Goal: Transaction & Acquisition: Purchase product/service

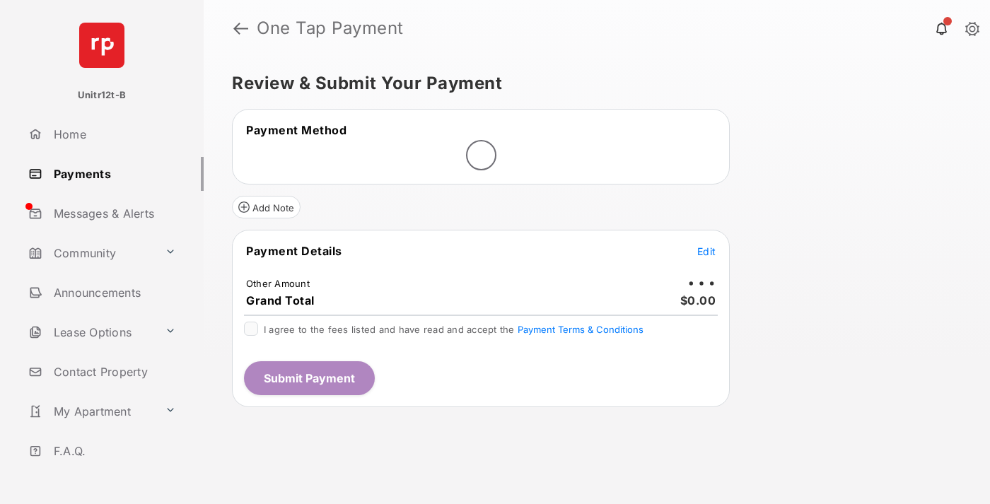
click at [706, 252] on span "Edit" at bounding box center [706, 251] width 18 height 12
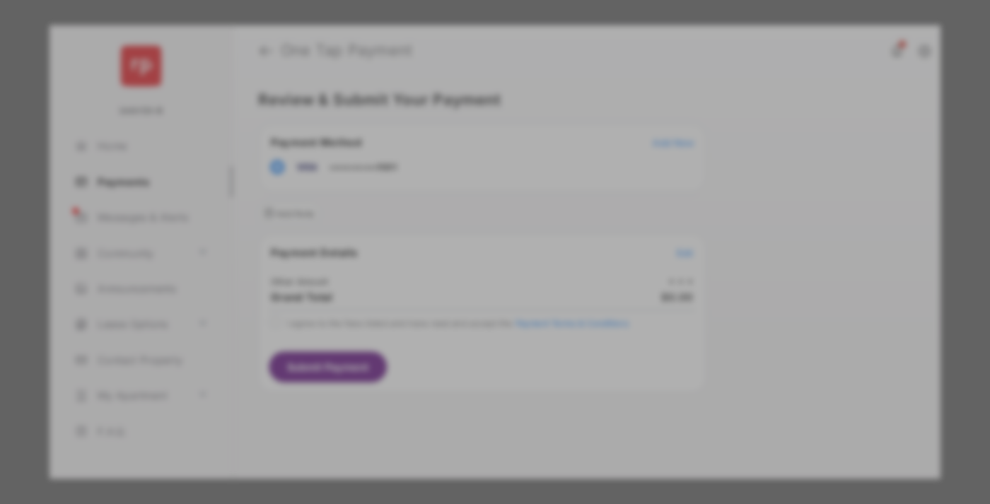
click at [469, 228] on div "Other Amount" at bounding box center [468, 239] width 229 height 24
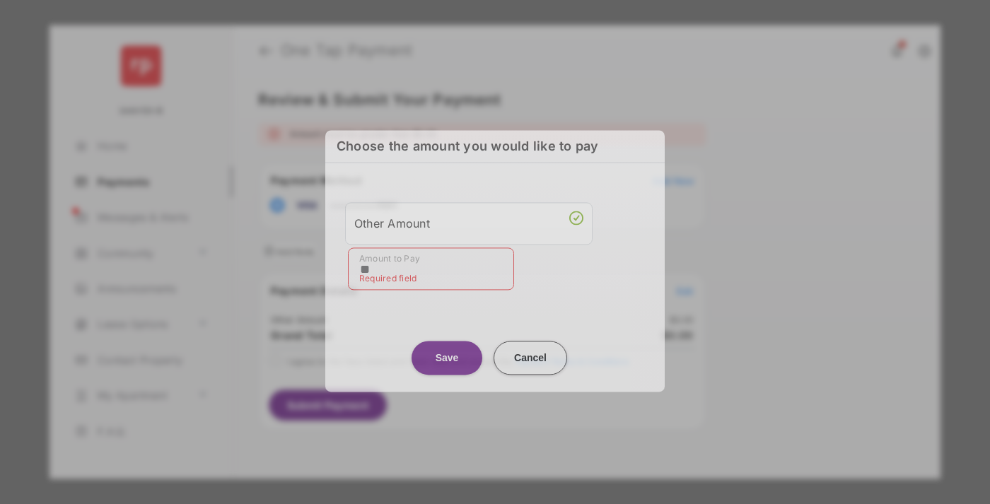
type input "**"
click at [447, 350] on button "Save" at bounding box center [447, 358] width 71 height 34
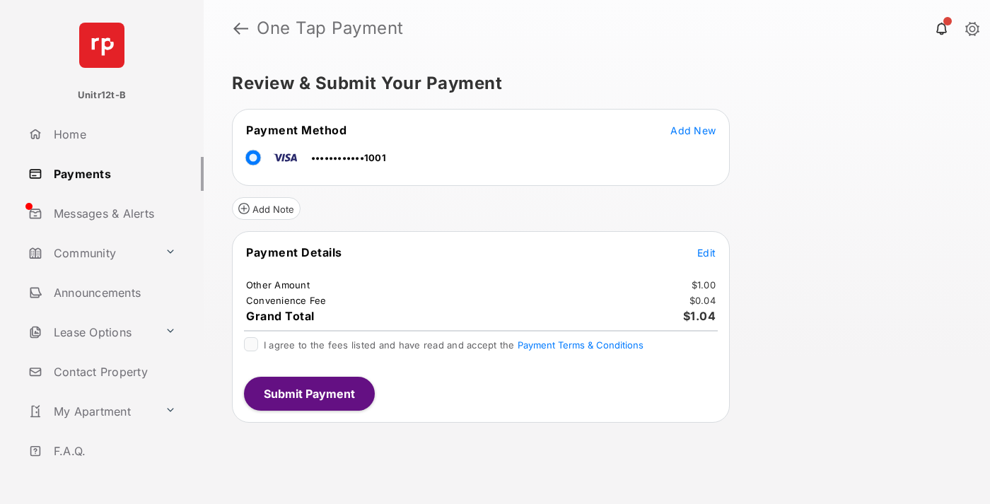
click at [706, 252] on span "Edit" at bounding box center [706, 253] width 18 height 12
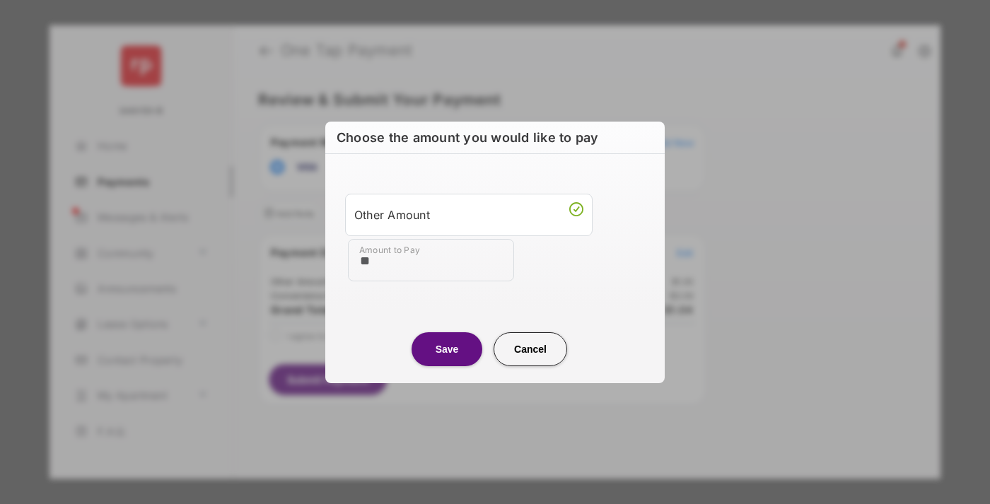
click at [447, 349] on button "Save" at bounding box center [447, 349] width 71 height 34
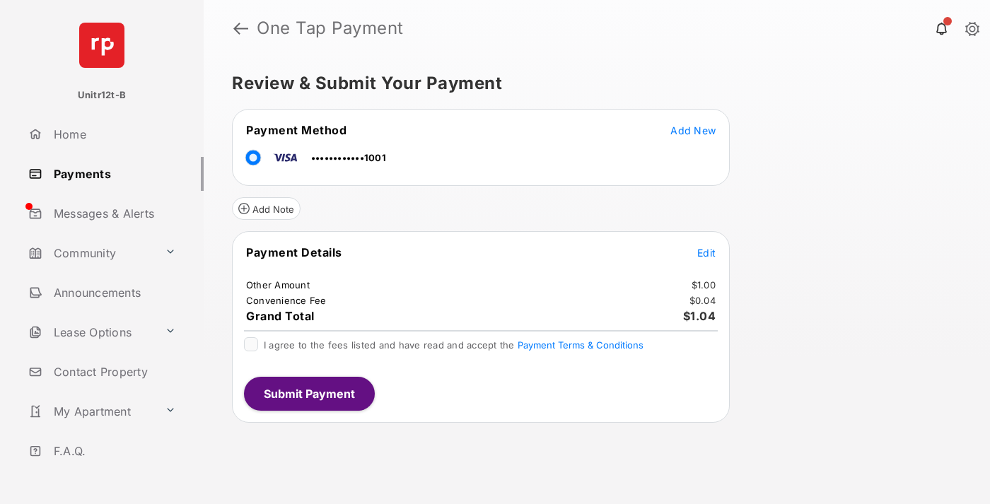
click at [308, 393] on button "Submit Payment" at bounding box center [309, 394] width 131 height 34
